Goal: Find specific page/section

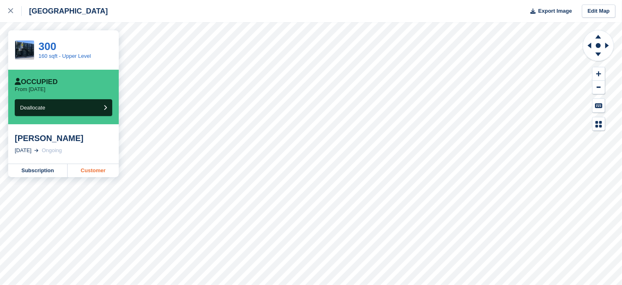
click at [96, 172] on link "Customer" at bounding box center [93, 170] width 51 height 13
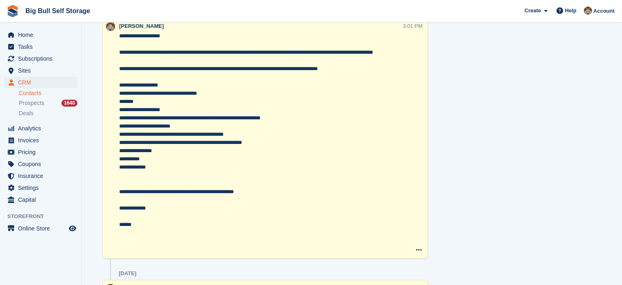
scroll to position [1269, 0]
